Goal: Information Seeking & Learning: Learn about a topic

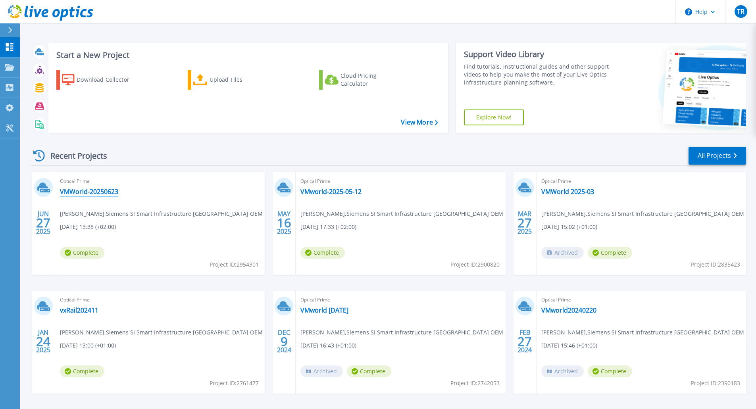
click at [104, 194] on link "VMWorld-20250623" at bounding box center [89, 192] width 58 height 8
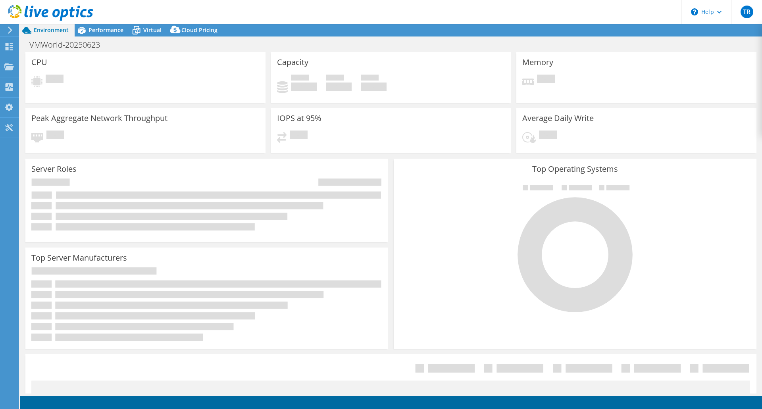
select select "EULondon"
select select "USD"
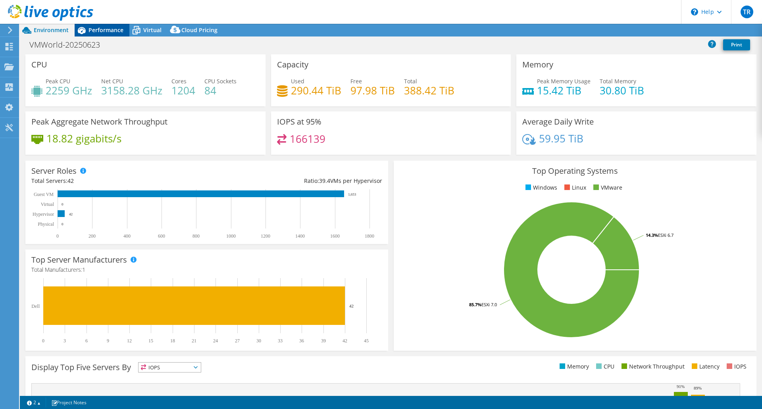
click at [108, 31] on span "Performance" at bounding box center [106, 30] width 35 height 8
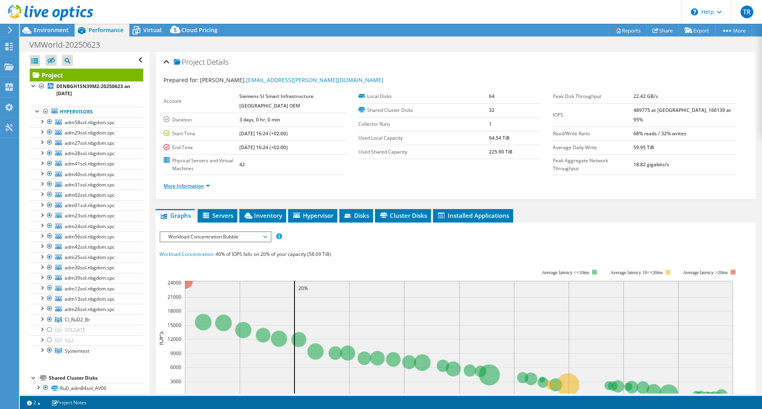
click at [187, 185] on link "More Information" at bounding box center [187, 186] width 46 height 7
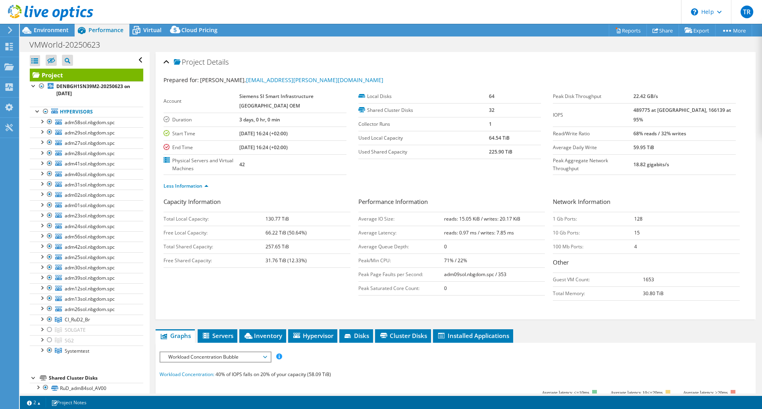
click at [657, 110] on b "489775 at [GEOGRAPHIC_DATA], 166139 at 95%" at bounding box center [683, 115] width 98 height 16
drag, startPoint x: 685, startPoint y: 108, endPoint x: 702, endPoint y: 109, distance: 16.7
click at [702, 109] on b "489775 at [GEOGRAPHIC_DATA], 166139 at 95%" at bounding box center [683, 115] width 98 height 16
click at [632, 178] on div "Less Information" at bounding box center [456, 186] width 584 height 22
drag, startPoint x: 511, startPoint y: 151, endPoint x: 483, endPoint y: 151, distance: 28.6
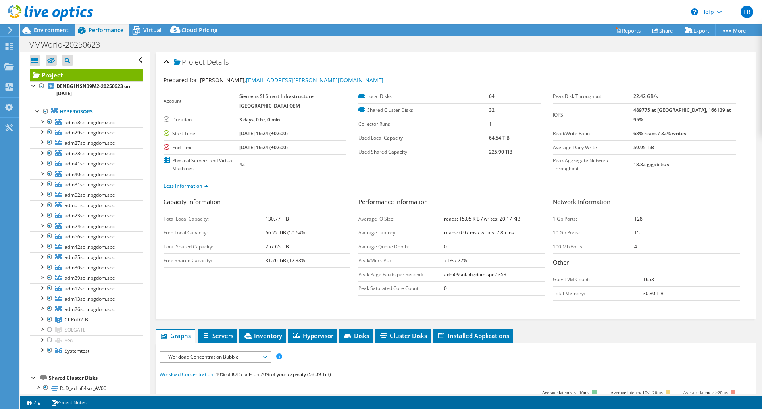
click at [483, 151] on tr "Used Shared Capacity 225.90 TiB" at bounding box center [450, 152] width 183 height 14
click at [507, 174] on section "Account Siemens SI Smart Infrastructure Germany OEM Duration 3 days, 0 hr, 0 mi…" at bounding box center [358, 132] width 389 height 85
click at [678, 74] on div "Prepared for: Tilo Reuter, tilo.reuter@siemens.com Account Siemens SI Smart Inf…" at bounding box center [456, 194] width 584 height 247
drag, startPoint x: 649, startPoint y: 109, endPoint x: 723, endPoint y: 108, distance: 74.6
click at [723, 108] on td "489775 at [GEOGRAPHIC_DATA], 166139 at 95%" at bounding box center [685, 114] width 102 height 23
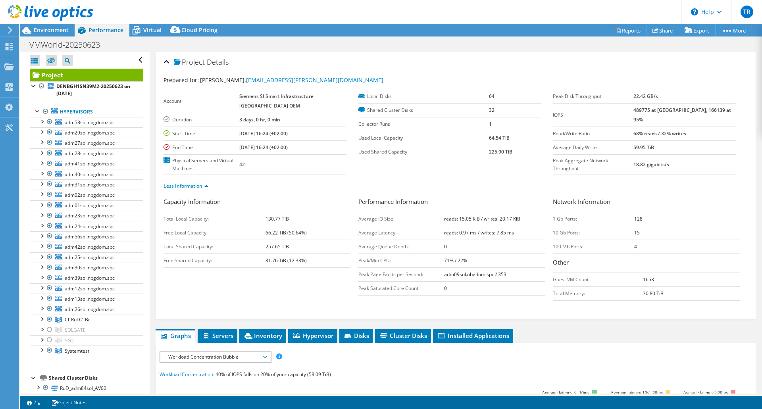
click at [697, 181] on ul "Less Information" at bounding box center [456, 185] width 584 height 11
click at [609, 175] on div "Less Information" at bounding box center [456, 186] width 584 height 22
click at [12, 44] on use at bounding box center [10, 47] width 8 height 8
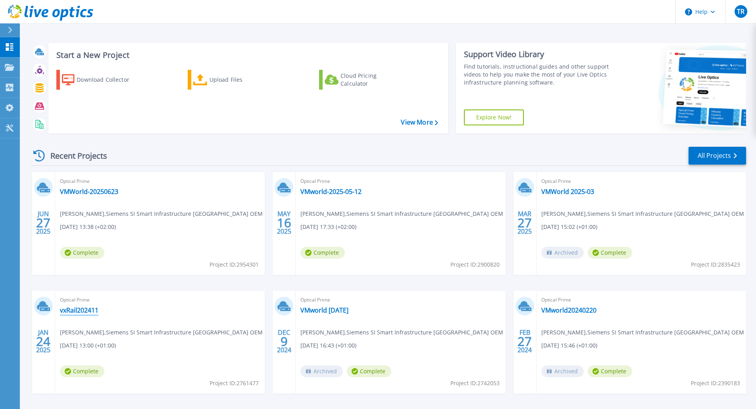
click at [92, 308] on link "vxRail202411" at bounding box center [79, 311] width 39 height 8
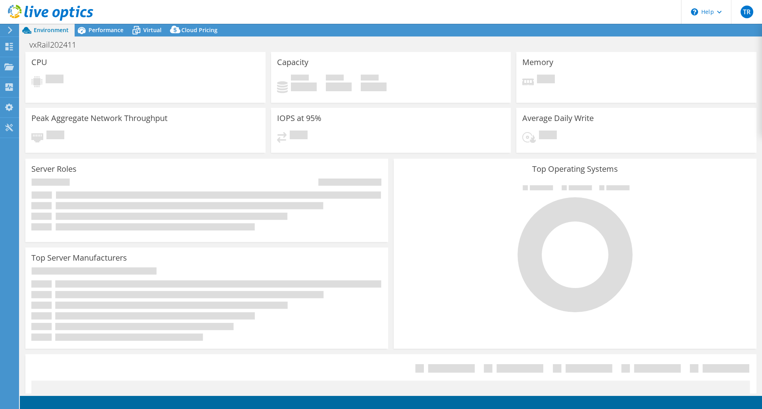
select select "USD"
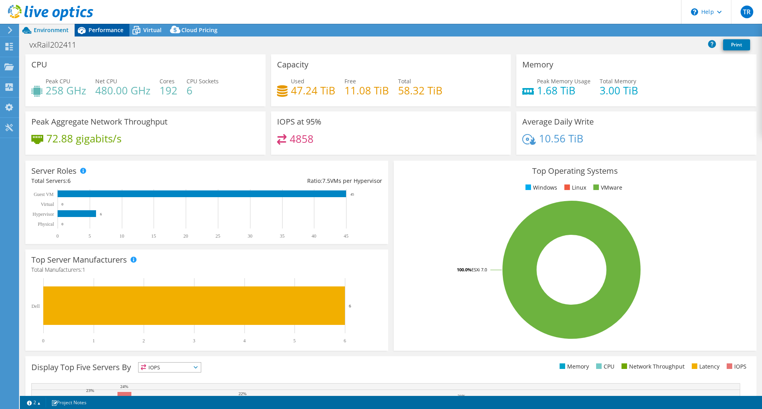
click at [103, 29] on span "Performance" at bounding box center [106, 30] width 35 height 8
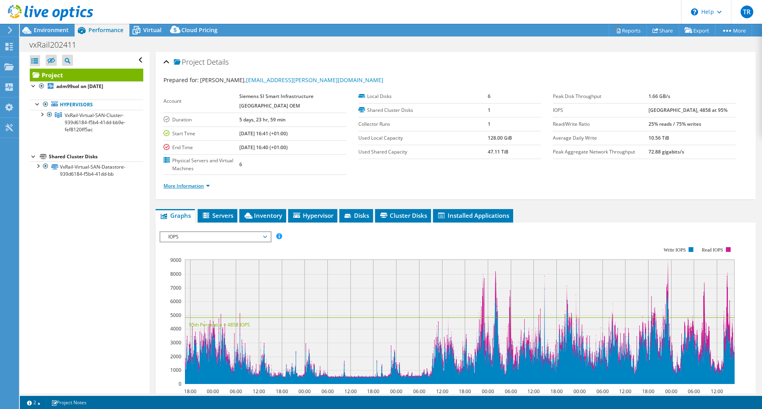
click at [190, 185] on link "More Information" at bounding box center [187, 186] width 46 height 7
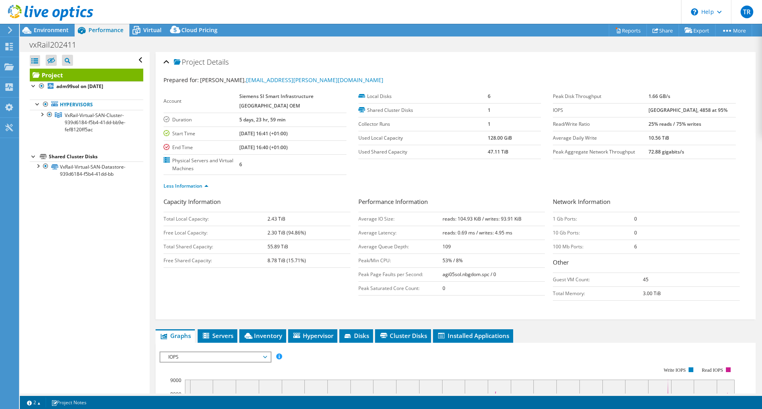
click at [79, 326] on div "Open All Close All Hide Excluded Nodes Project Tree Filter" at bounding box center [84, 223] width 129 height 342
click at [620, 320] on div "Project Details Prepared for: Tilo Reuter, tilo.reuter@siemens.com Account Siem…" at bounding box center [456, 365] width 612 height 626
drag, startPoint x: 654, startPoint y: 109, endPoint x: 731, endPoint y: 109, distance: 77.0
click at [731, 109] on div "Peak Disk Throughput 1.66 GB/s IOPS 9065 at Peak, 4858 at 95% Read/Write Ratio …" at bounding box center [650, 124] width 195 height 69
click at [723, 108] on td "9065 at Peak, 4858 at 95%" at bounding box center [692, 110] width 87 height 14
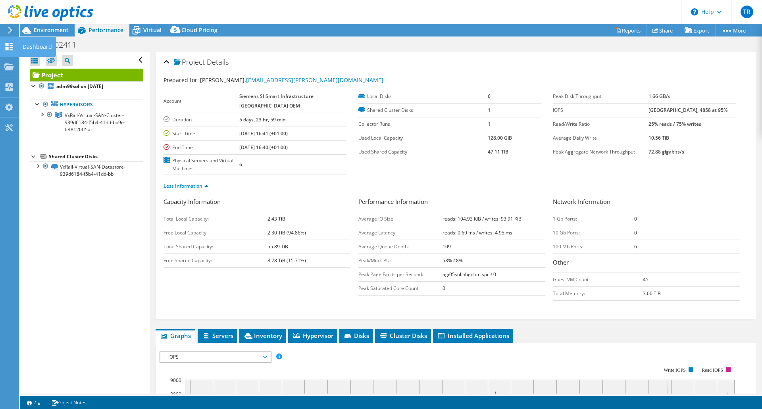
click at [9, 47] on icon at bounding box center [9, 47] width 10 height 8
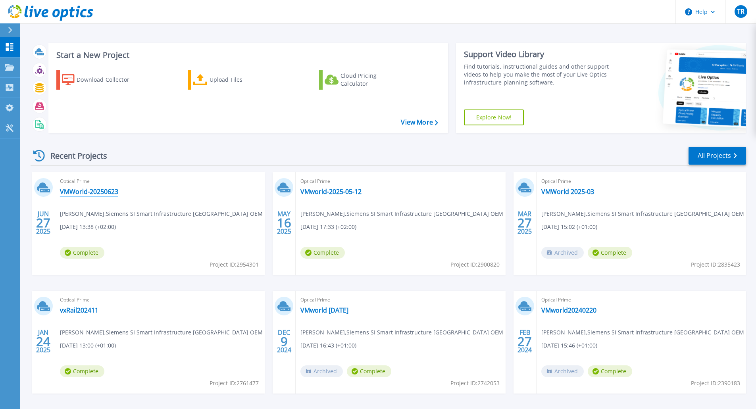
click at [100, 192] on link "VMWorld-20250623" at bounding box center [89, 192] width 58 height 8
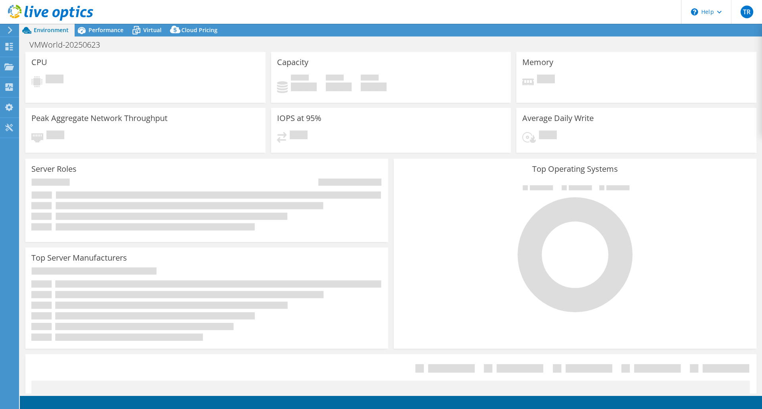
select select "EULondon"
select select "USD"
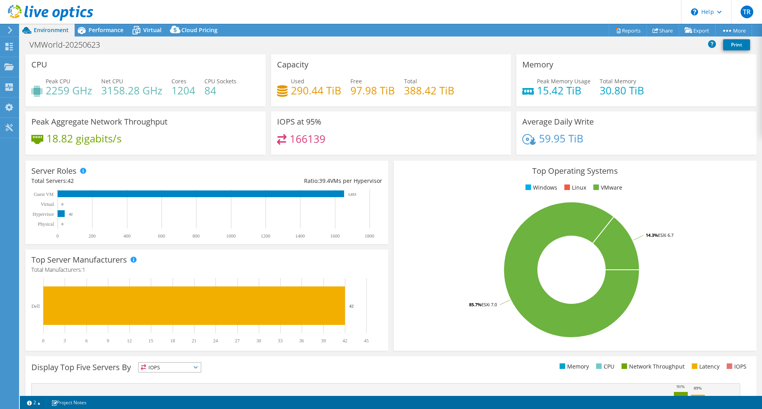
click at [451, 141] on div "166139" at bounding box center [391, 142] width 228 height 17
click at [500, 138] on div "166139" at bounding box center [391, 142] width 228 height 17
click at [89, 29] on span "Performance" at bounding box center [106, 30] width 35 height 8
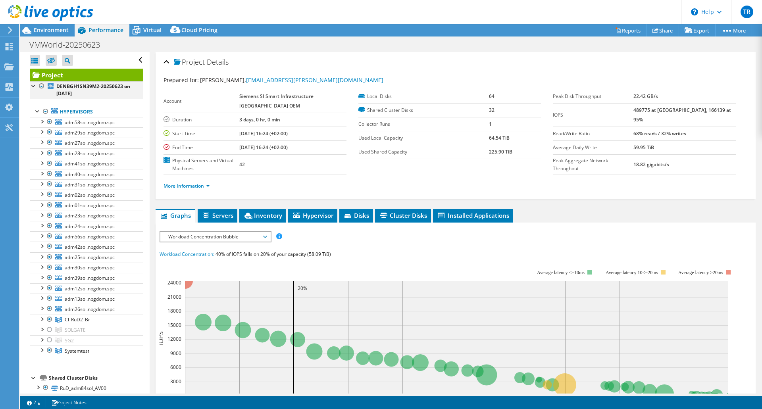
click at [43, 83] on div at bounding box center [42, 86] width 8 height 10
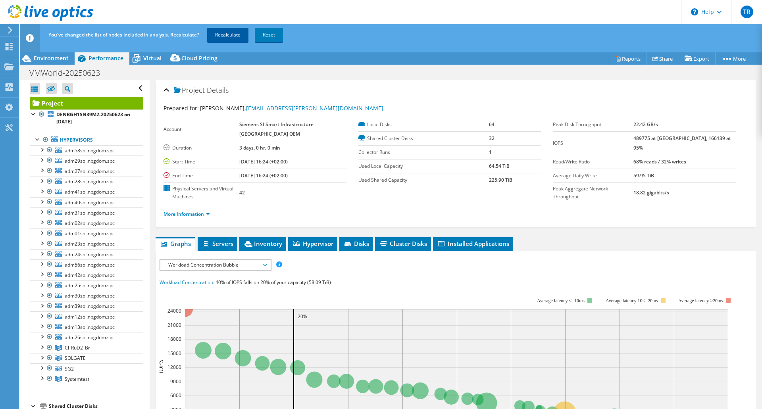
click at [235, 35] on link "Recalculate" at bounding box center [227, 35] width 41 height 14
click at [199, 214] on link "More Information" at bounding box center [187, 214] width 46 height 7
